Goal: Task Accomplishment & Management: Manage account settings

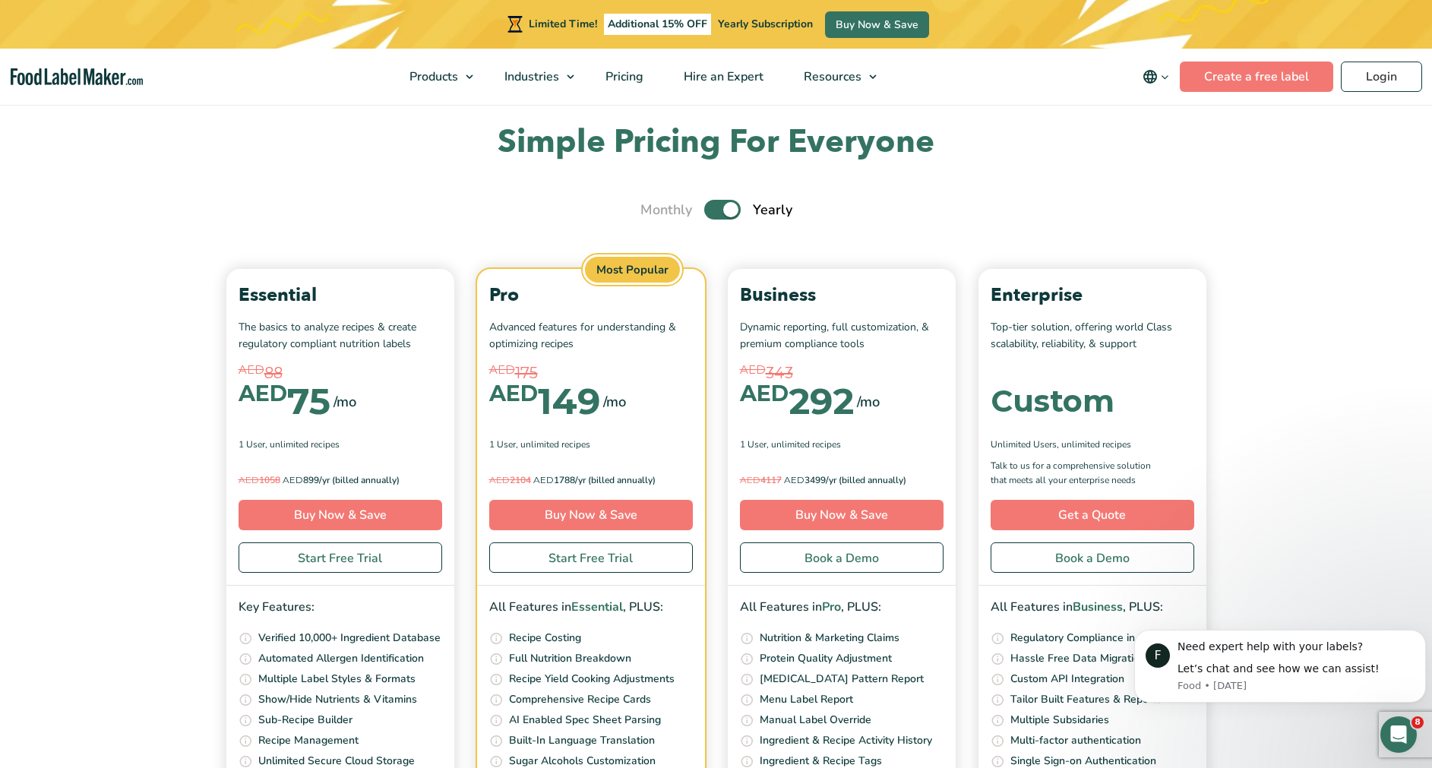
scroll to position [5310, 0]
click at [728, 209] on label "Toggle" at bounding box center [722, 209] width 36 height 20
click at [653, 209] on input "Toggle" at bounding box center [648, 209] width 10 height 10
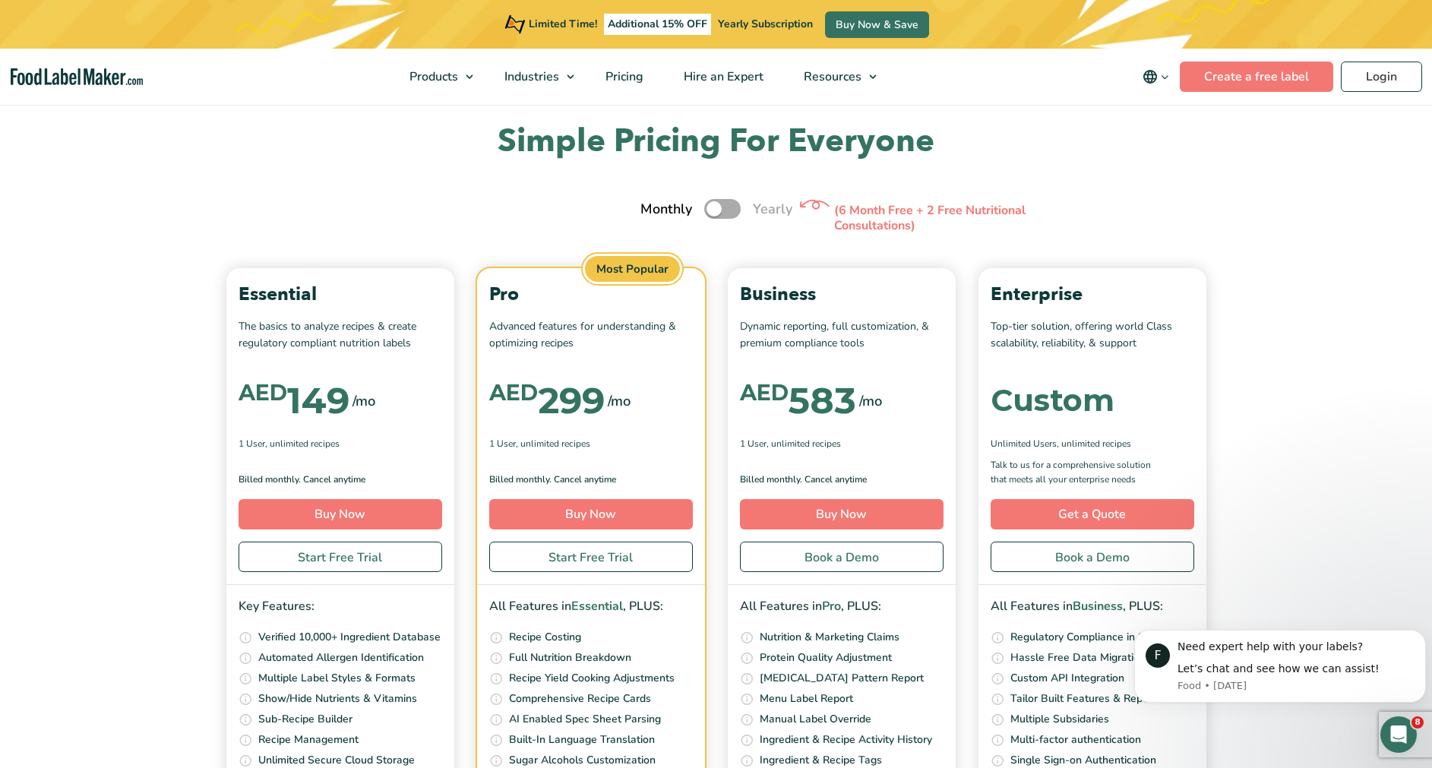
click at [776, 207] on span "Yearly" at bounding box center [772, 209] width 39 height 21
click at [719, 209] on label "Toggle" at bounding box center [722, 209] width 36 height 20
click at [653, 209] on input "Toggle" at bounding box center [648, 209] width 10 height 10
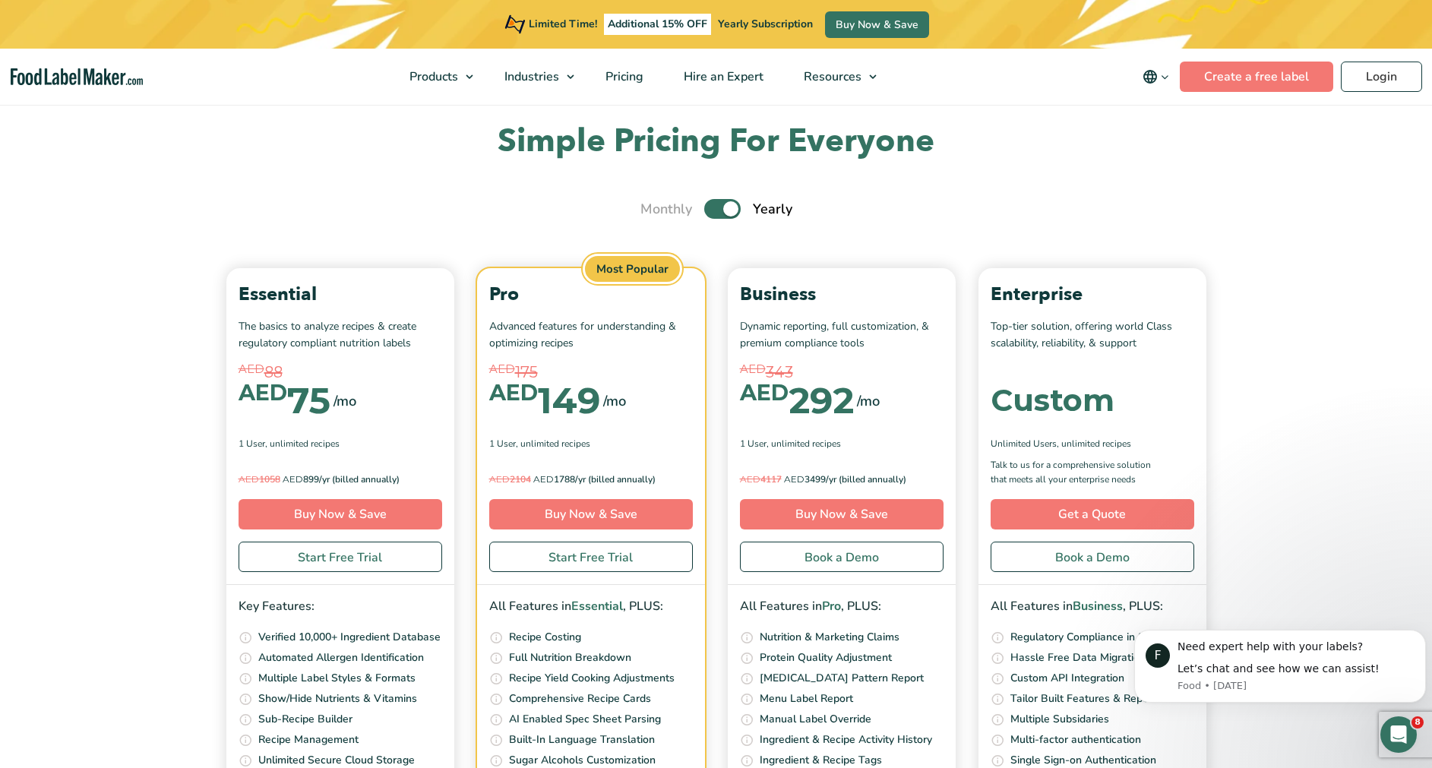
click at [731, 210] on label "Toggle" at bounding box center [722, 209] width 36 height 20
click at [653, 210] on input "Toggle" at bounding box center [648, 209] width 10 height 10
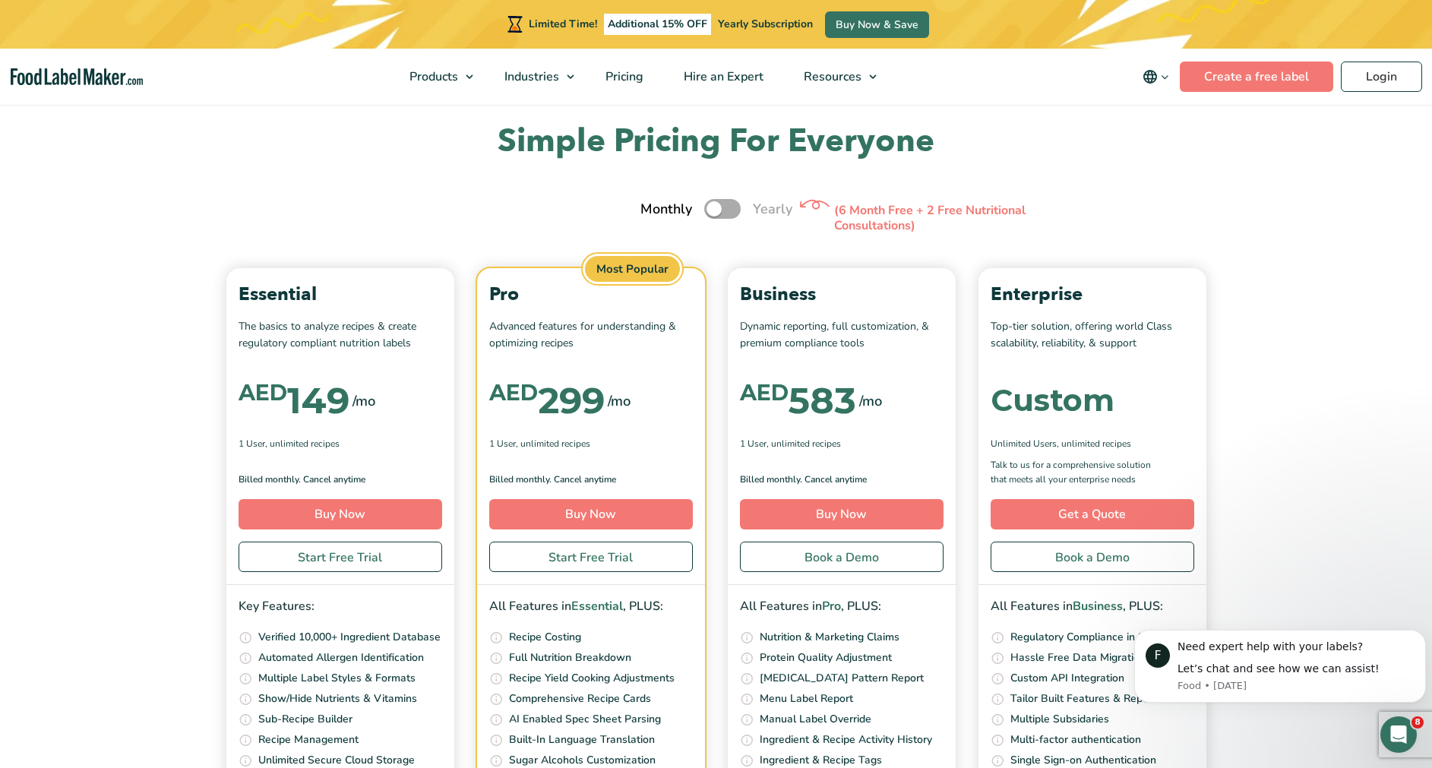
click at [716, 209] on label "Toggle" at bounding box center [722, 209] width 36 height 20
click at [653, 209] on input "Toggle" at bounding box center [648, 209] width 10 height 10
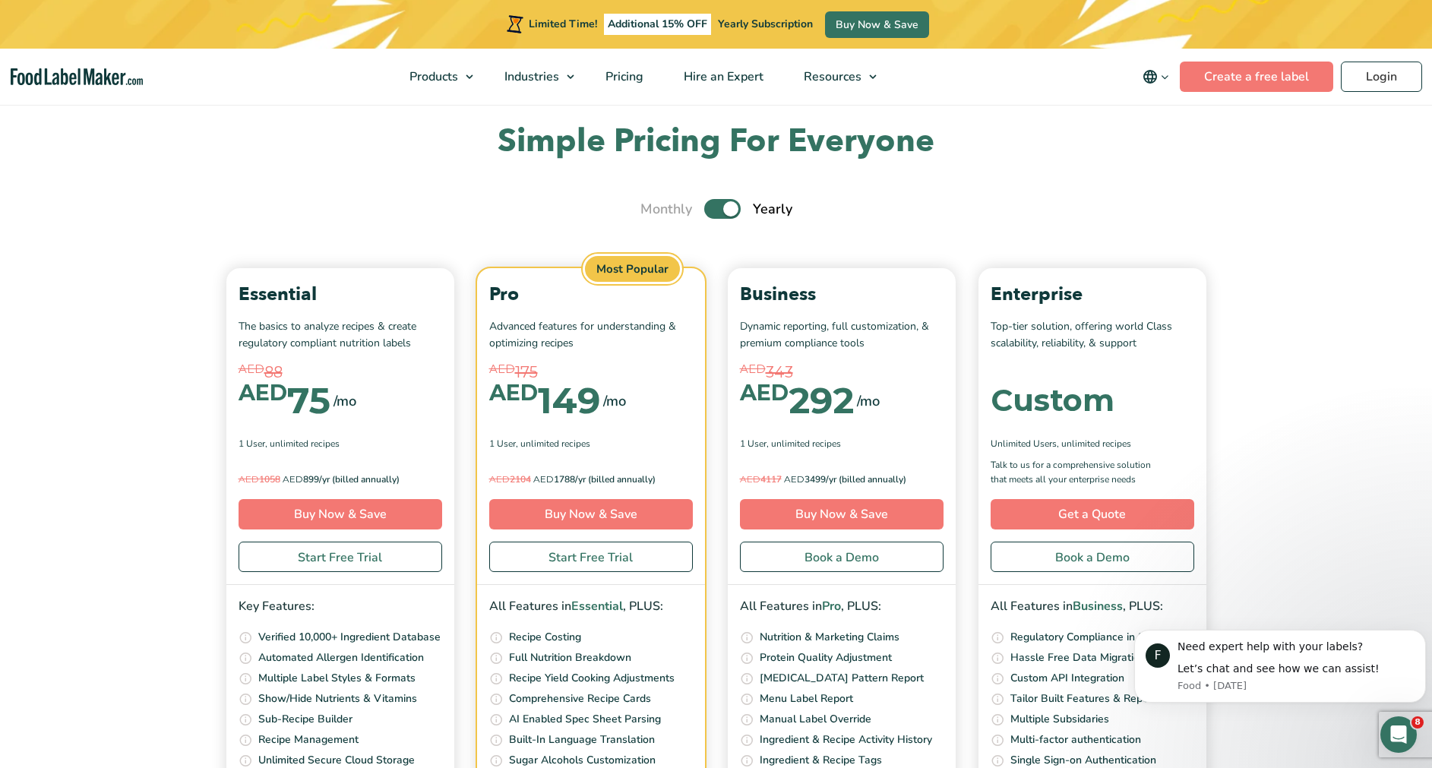
click at [725, 210] on label "Toggle" at bounding box center [722, 209] width 36 height 20
click at [653, 210] on input "Toggle" at bounding box center [648, 209] width 10 height 10
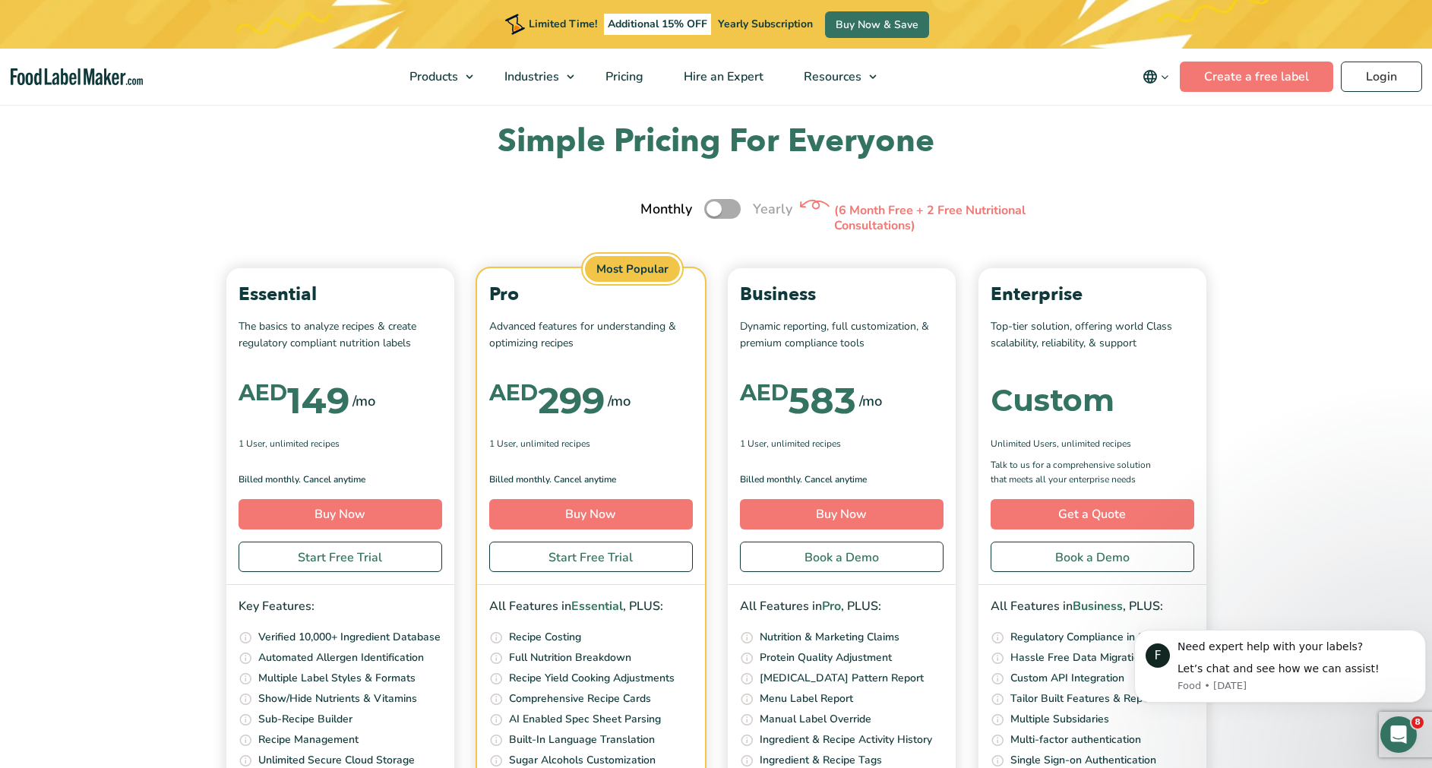
click at [733, 207] on label "Toggle" at bounding box center [722, 209] width 36 height 20
click at [653, 207] on input "Toggle" at bounding box center [648, 209] width 10 height 10
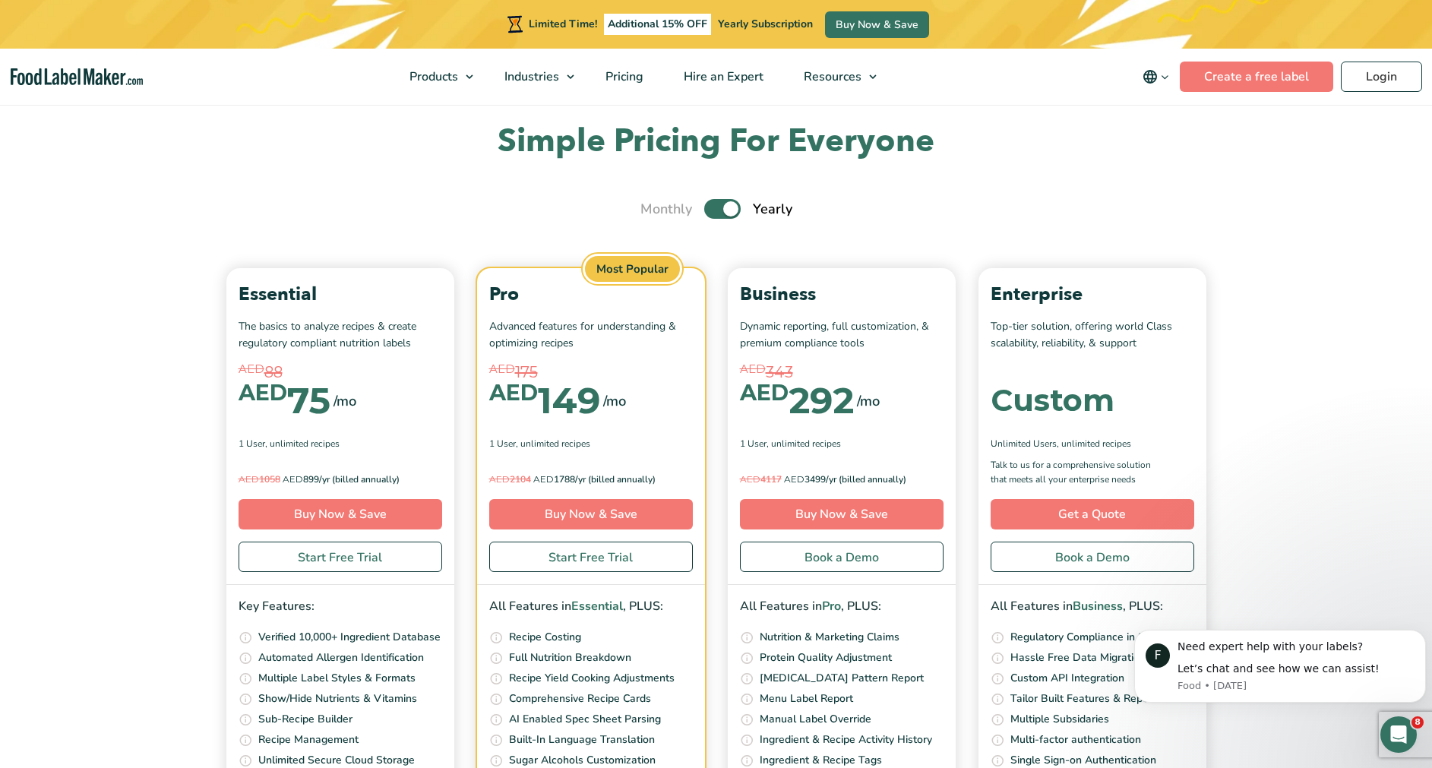
click at [725, 216] on label "Toggle" at bounding box center [722, 209] width 36 height 20
click at [653, 214] on input "Toggle" at bounding box center [648, 209] width 10 height 10
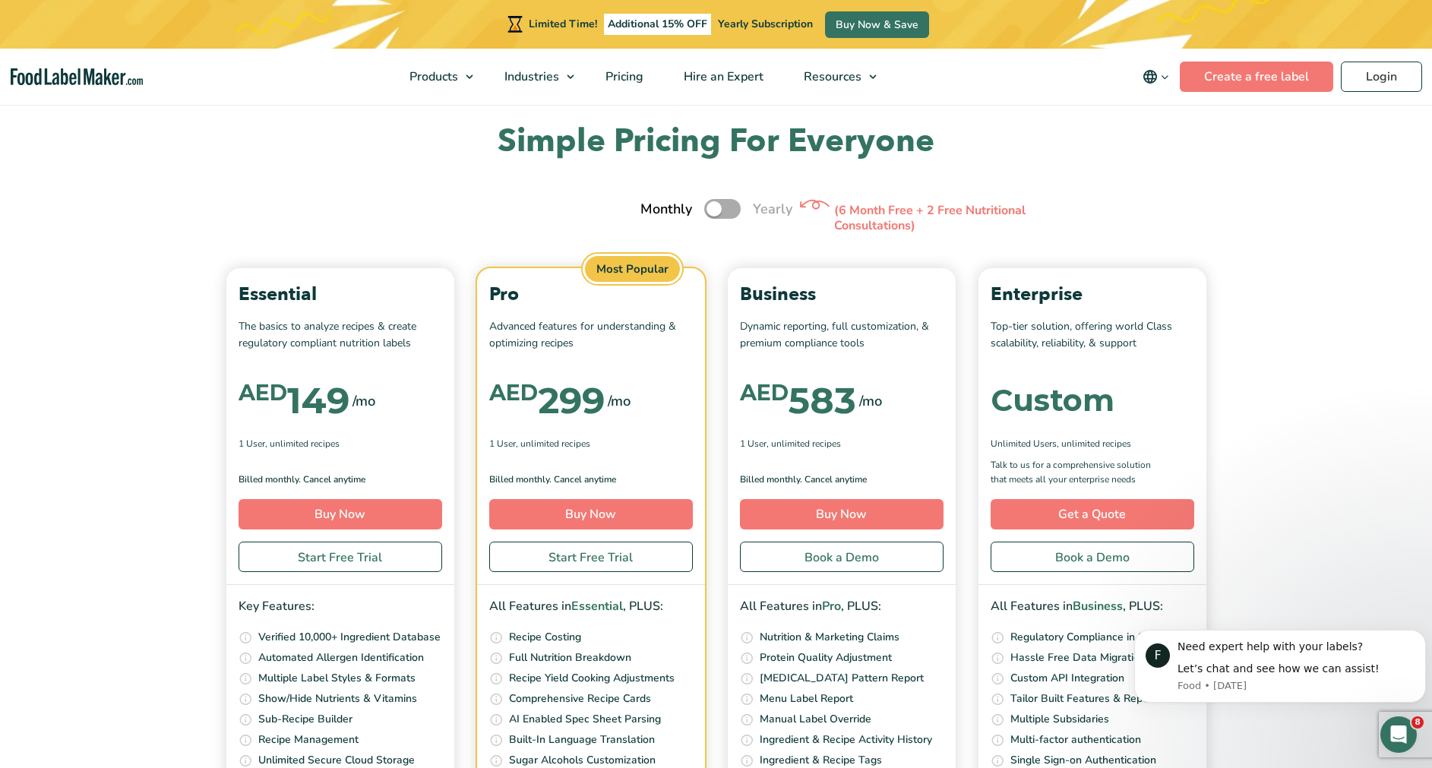
click at [740, 202] on div "Monthly Toggle Yearly (6 Month Free + 2 Free Nutritional Consultations)" at bounding box center [716, 209] width 152 height 21
click at [738, 206] on label "Toggle" at bounding box center [722, 209] width 36 height 20
click at [653, 206] on input "Toggle" at bounding box center [648, 209] width 10 height 10
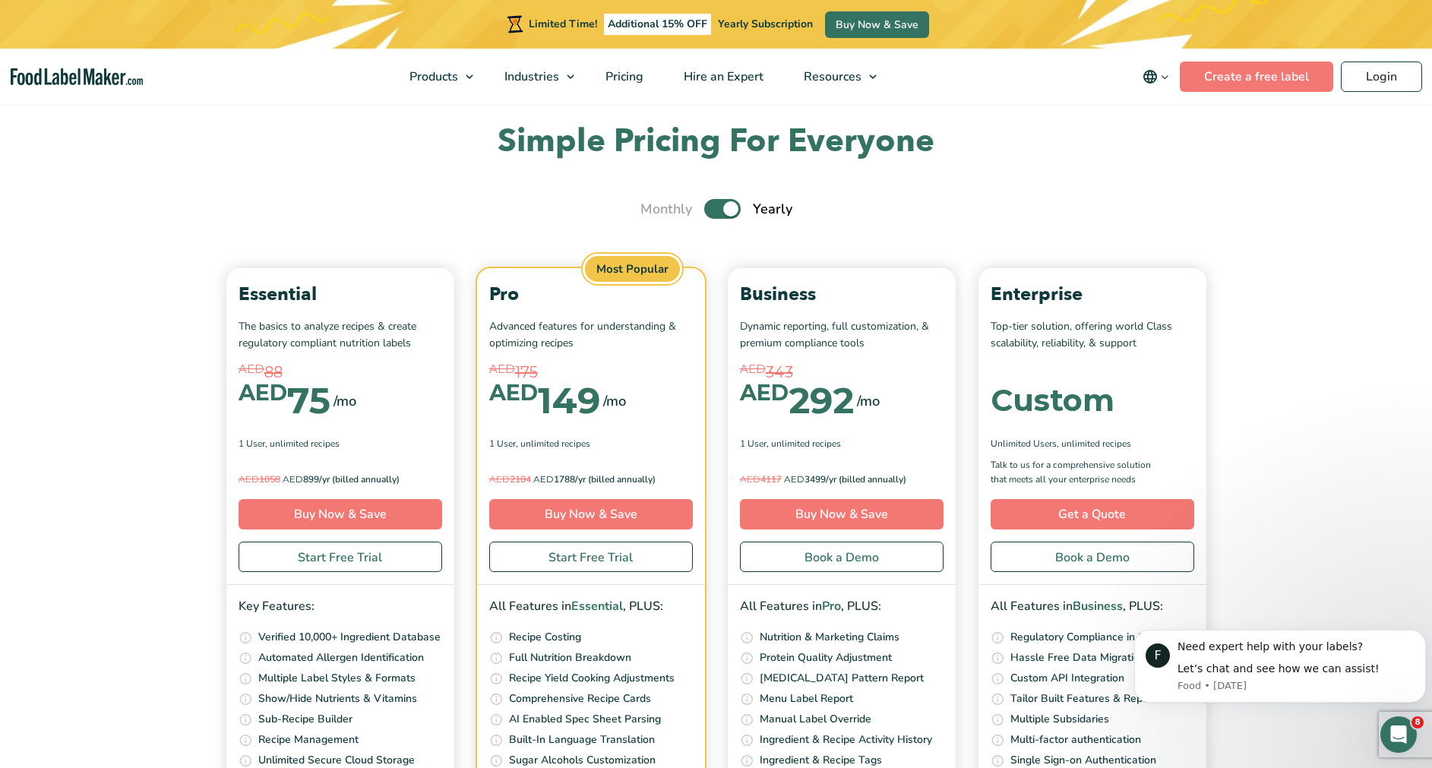
click at [712, 210] on label "Toggle" at bounding box center [722, 209] width 36 height 20
click at [653, 210] on input "Toggle" at bounding box center [648, 209] width 10 height 10
checkbox input "false"
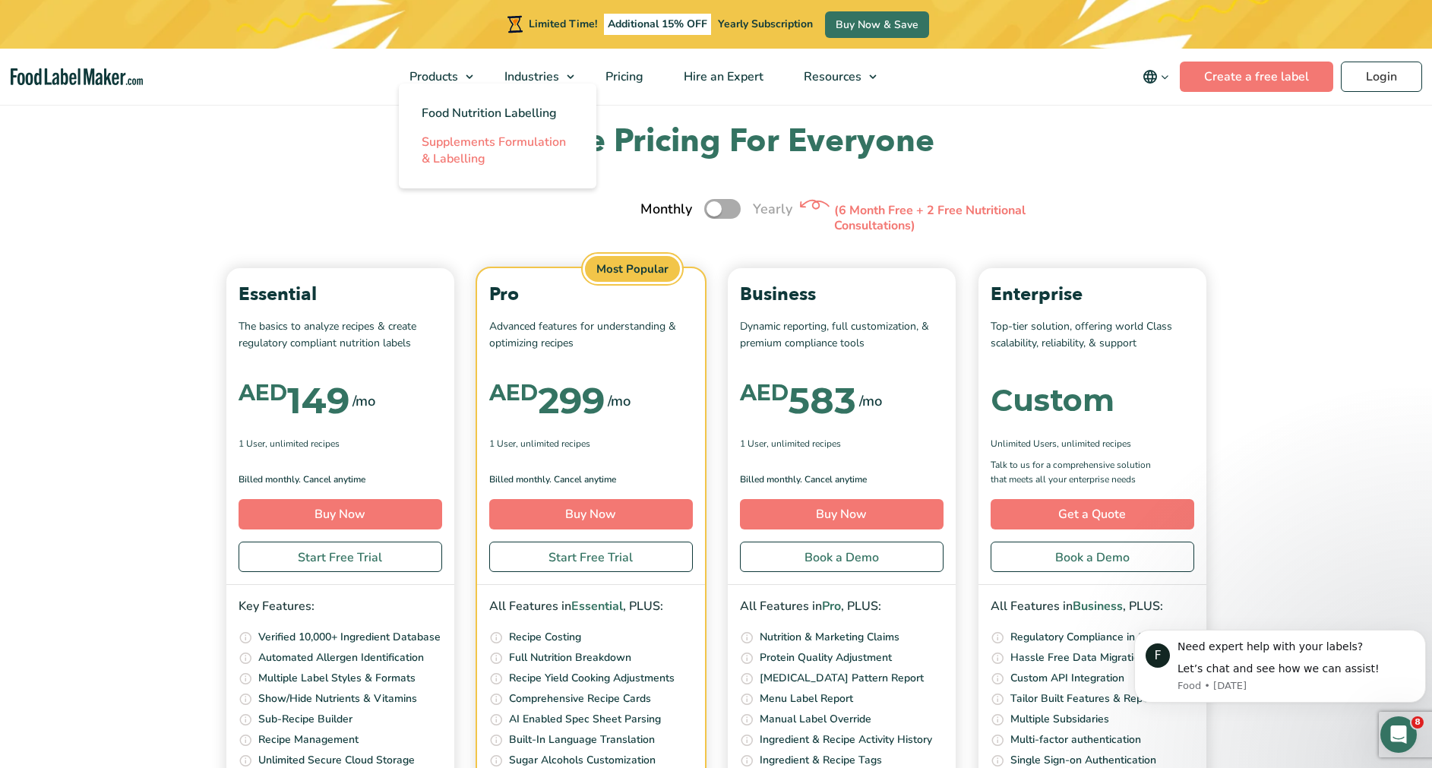
click at [458, 140] on span "Supplements Formulation & Labelling" at bounding box center [494, 150] width 144 height 33
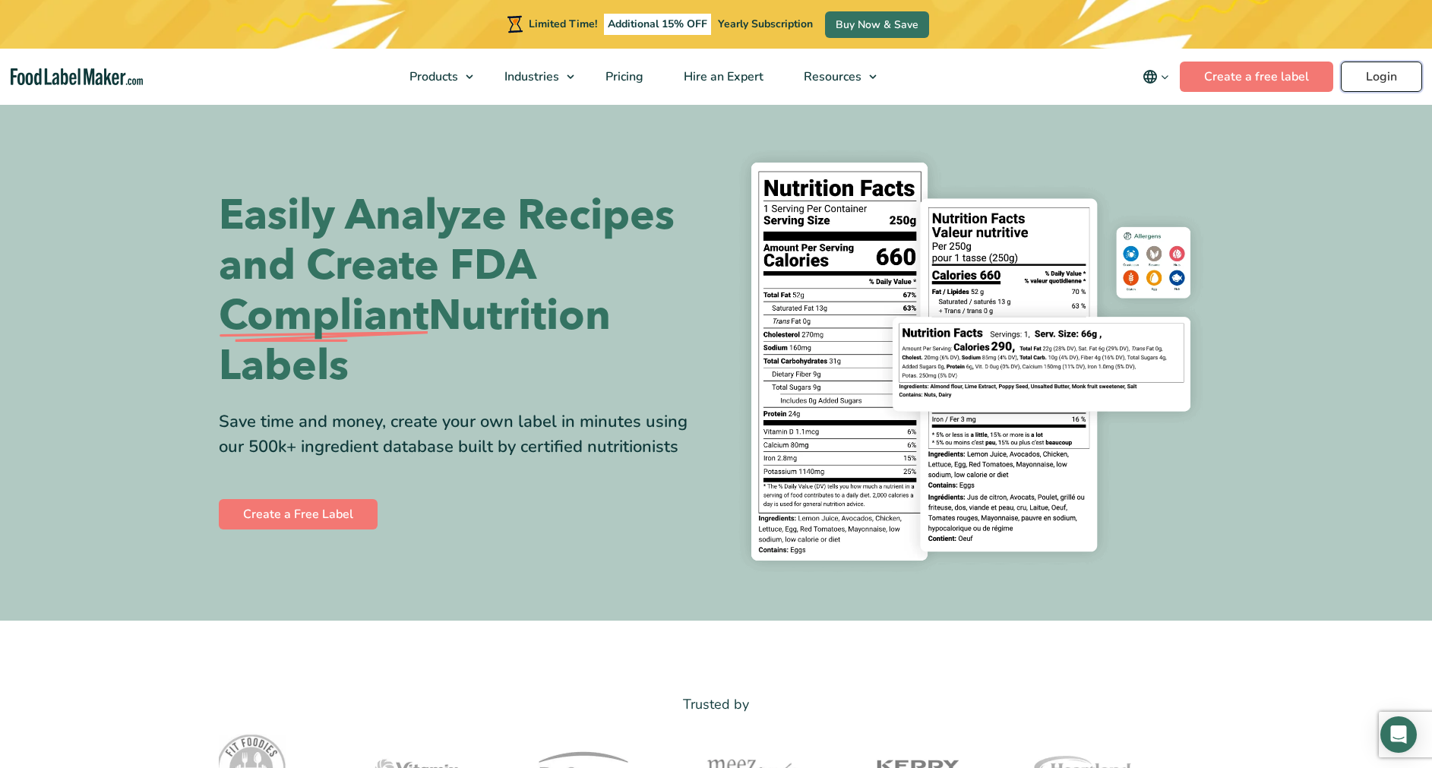
drag, startPoint x: 0, startPoint y: 0, endPoint x: 1357, endPoint y: 76, distance: 1359.4
click at [1357, 76] on link "Login" at bounding box center [1381, 77] width 81 height 30
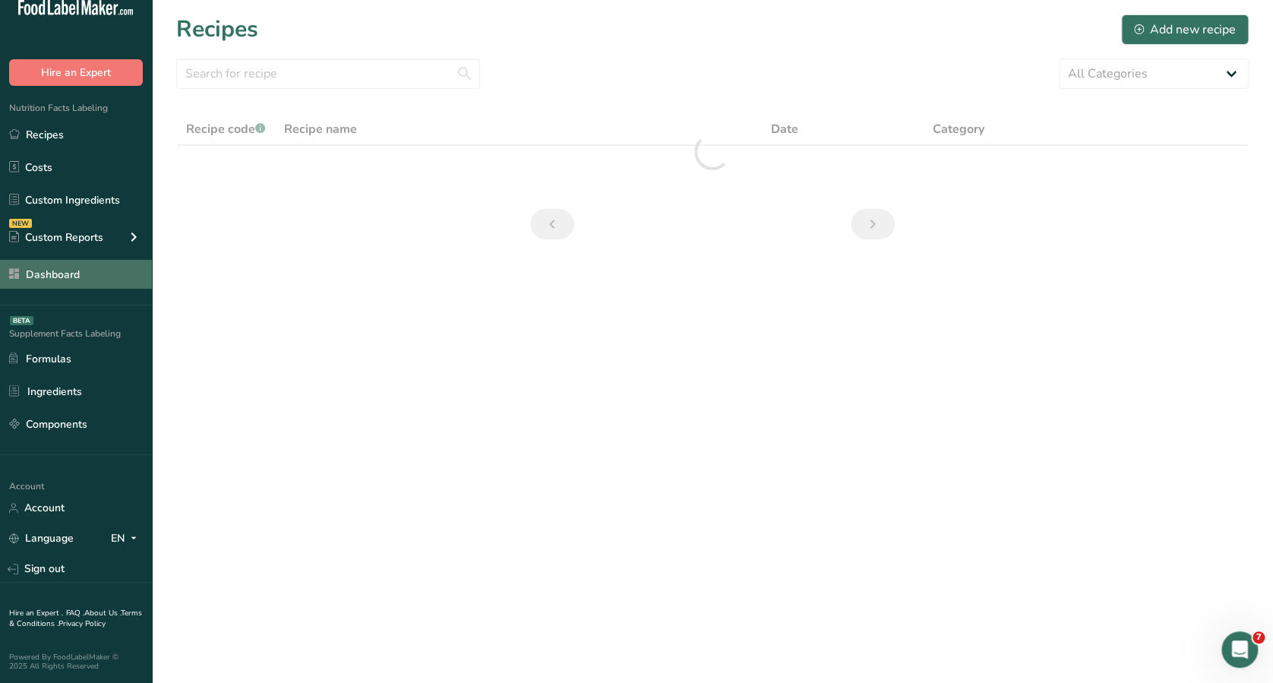
click at [30, 279] on link "Dashboard" at bounding box center [76, 274] width 152 height 29
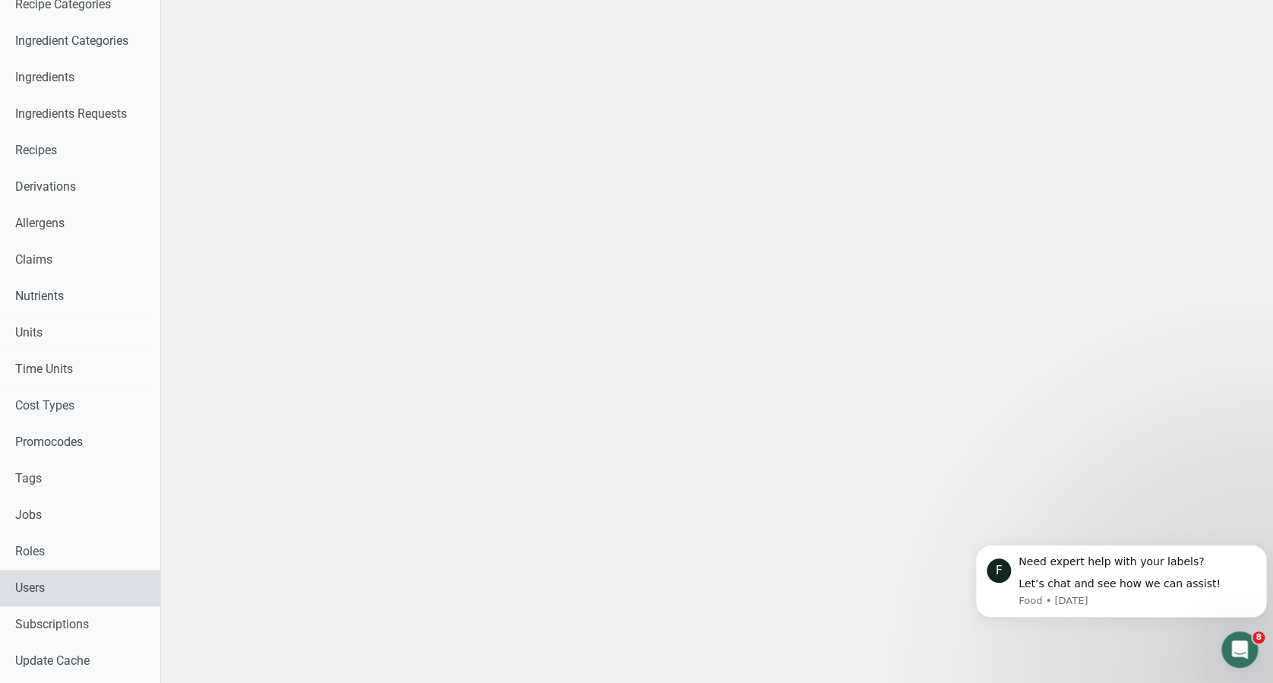
click at [32, 591] on link "Users" at bounding box center [80, 588] width 160 height 36
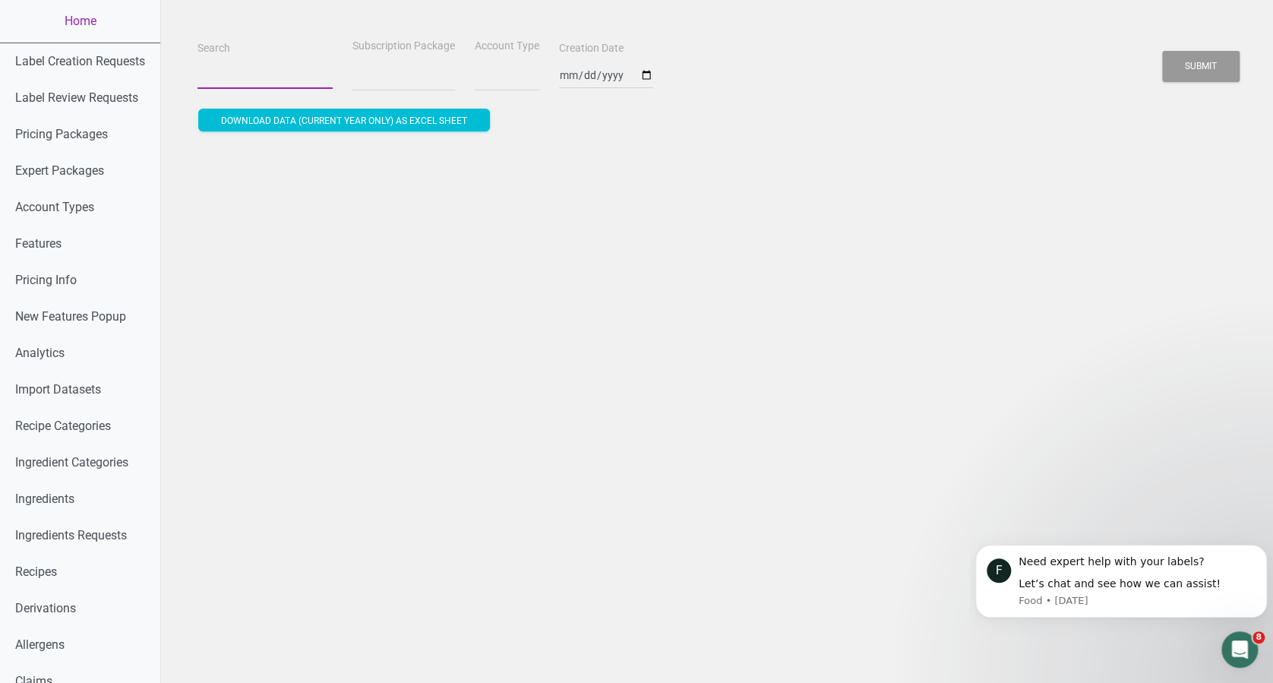
click at [208, 75] on input "Search" at bounding box center [264, 75] width 135 height 27
type input "s"
select select
type input "sa"
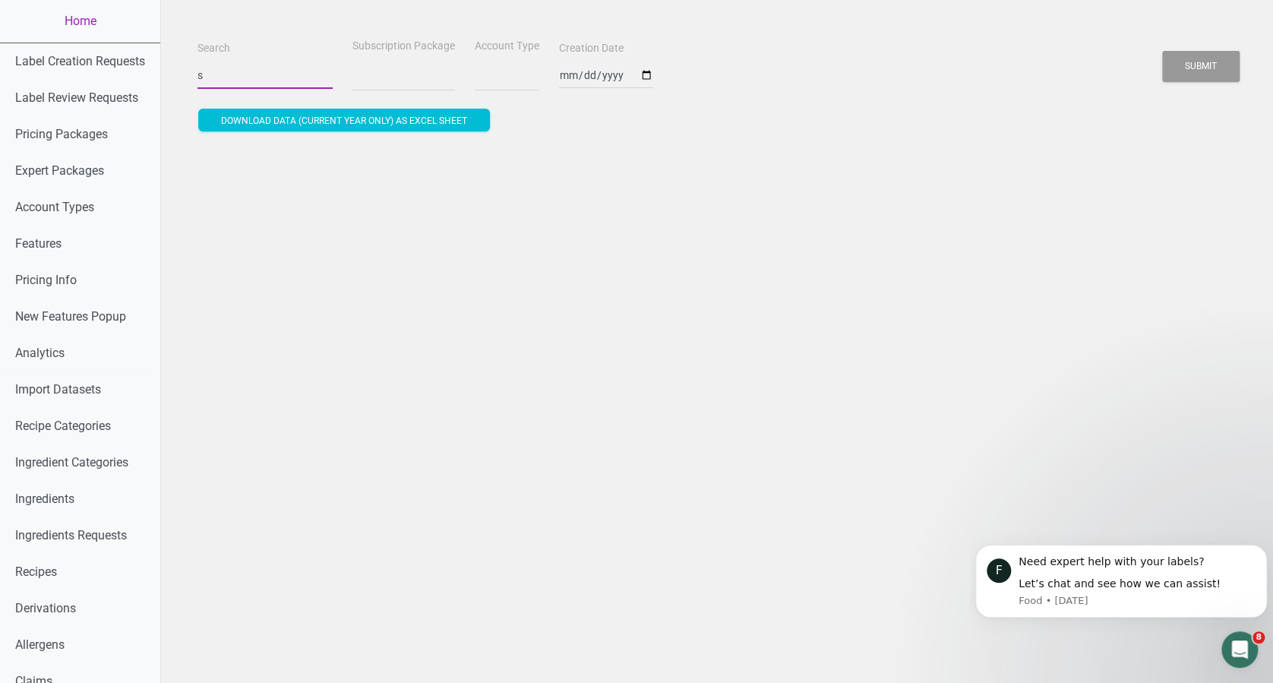
select select
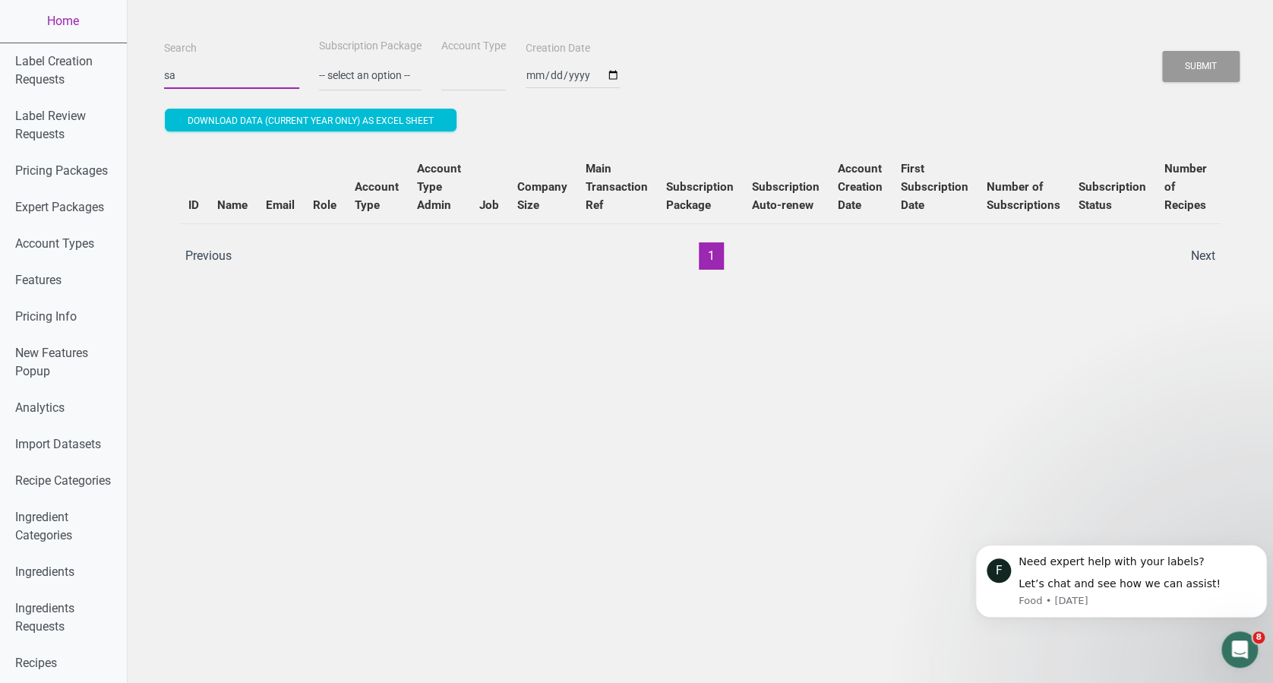
type input "sad"
select select
type input "sada"
select select
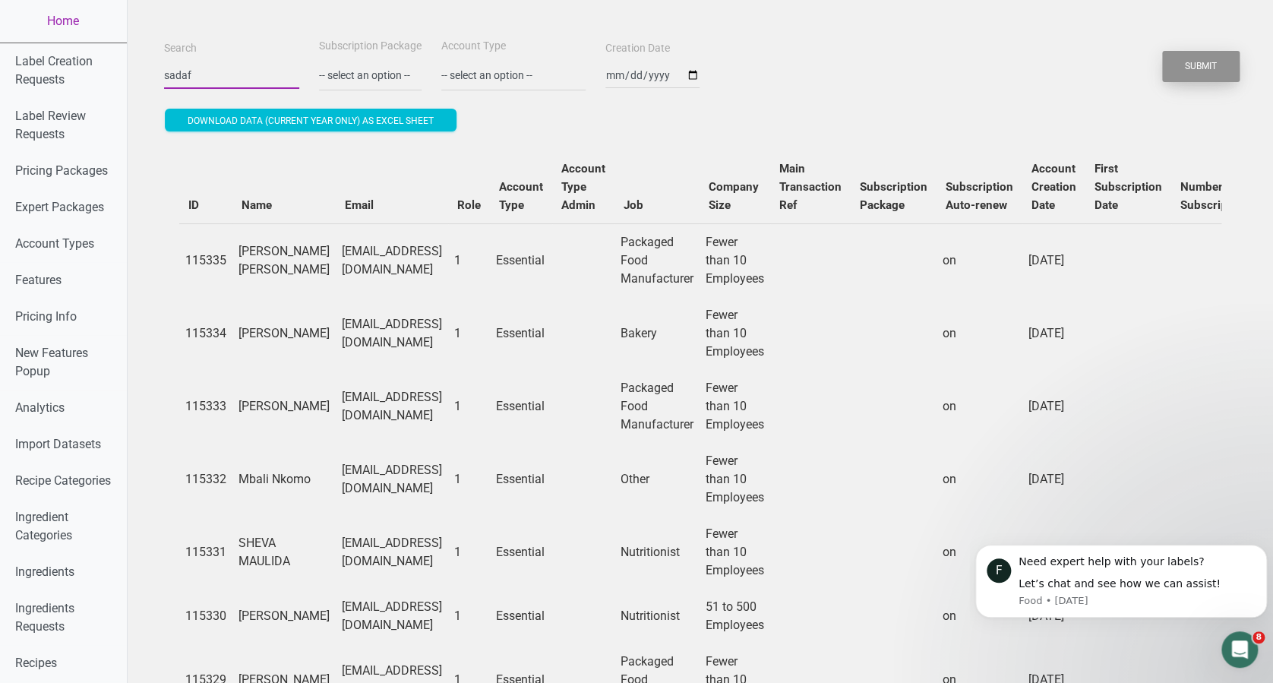
click at [1162, 51] on button "Submit" at bounding box center [1200, 66] width 77 height 31
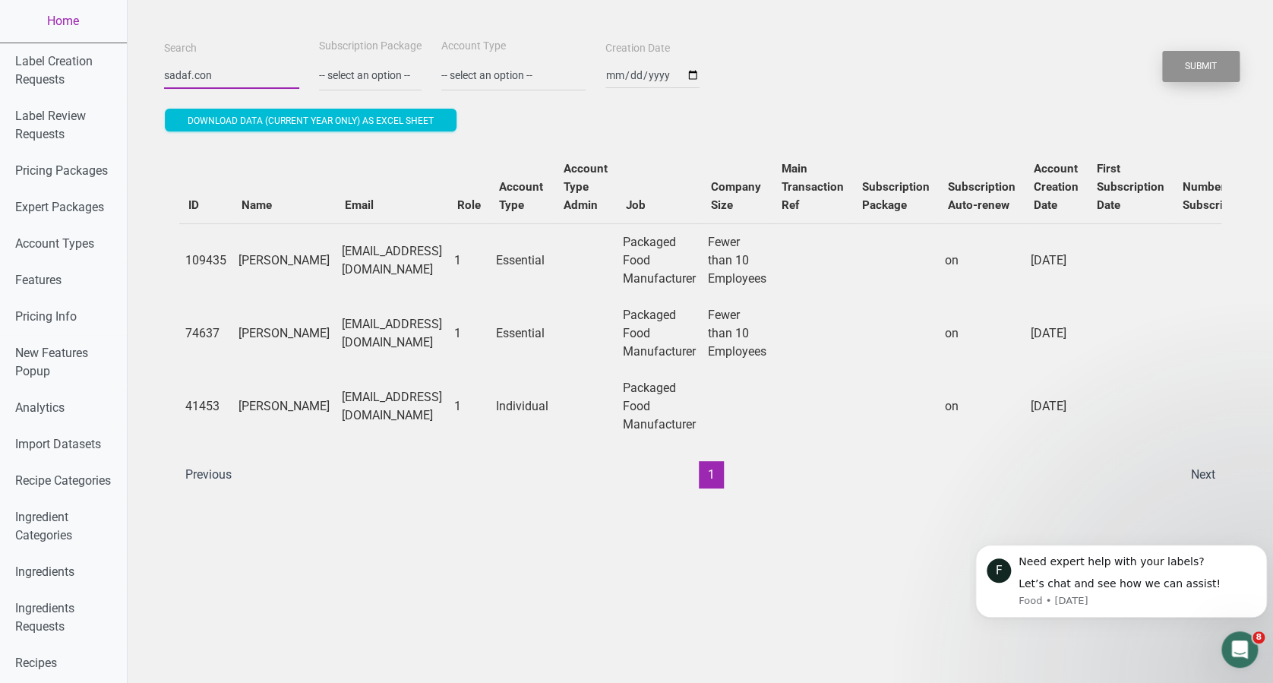
click at [1162, 51] on button "Submit" at bounding box center [1200, 66] width 77 height 31
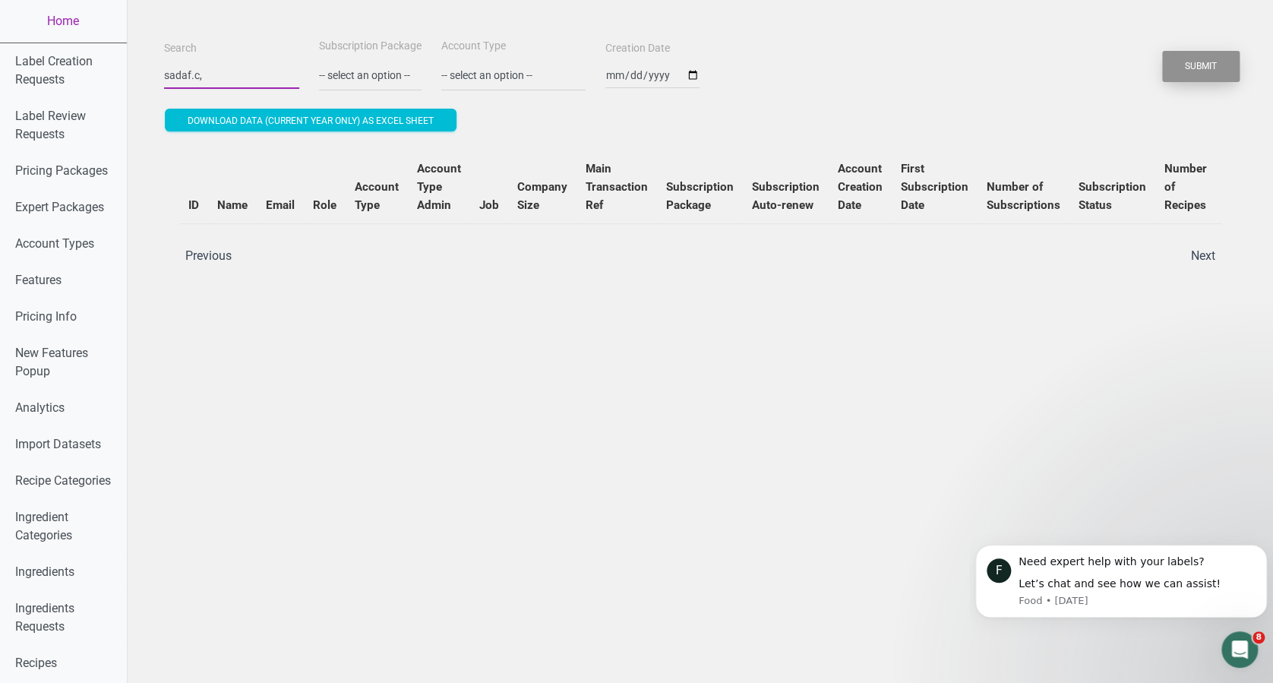
click at [1162, 51] on button "Submit" at bounding box center [1200, 66] width 77 height 31
drag, startPoint x: 158, startPoint y: 85, endPoint x: 138, endPoint y: 90, distance: 20.3
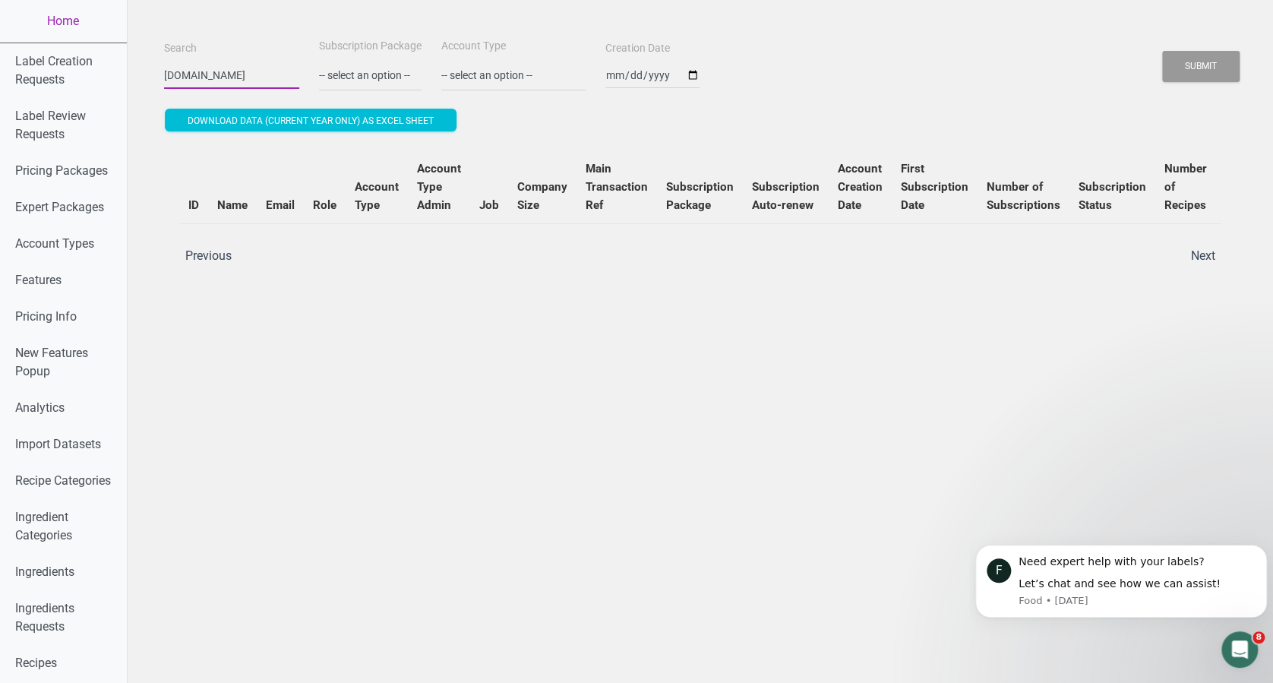
paste input "fari@"
type input "fari@sadaf.com"
click at [1162, 51] on button "Submit" at bounding box center [1200, 66] width 77 height 31
click at [1209, 87] on div "Search fari@sadaf.com Subscription Package -- select an option -- Monthly Yearl…" at bounding box center [700, 63] width 1080 height 55
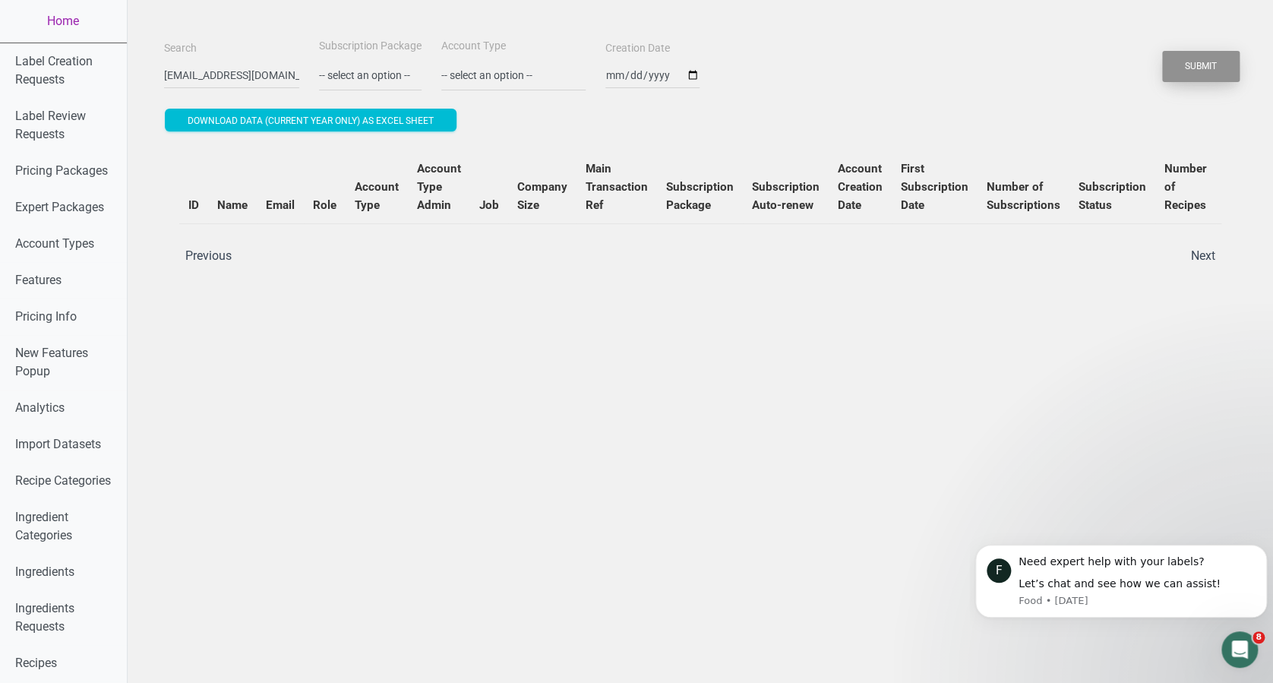
click at [1208, 74] on button "Submit" at bounding box center [1200, 66] width 77 height 31
